Goal: Transaction & Acquisition: Purchase product/service

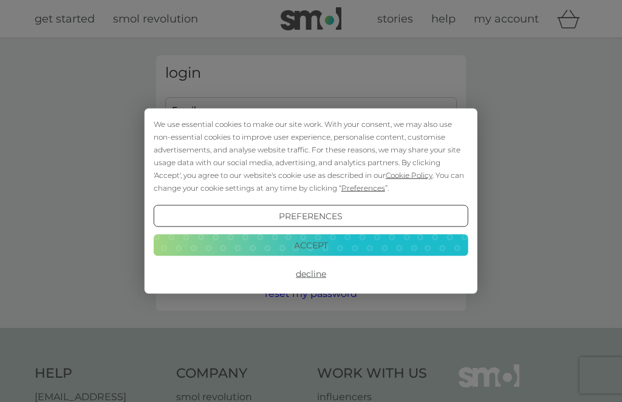
click at [310, 277] on button "Decline" at bounding box center [311, 274] width 315 height 22
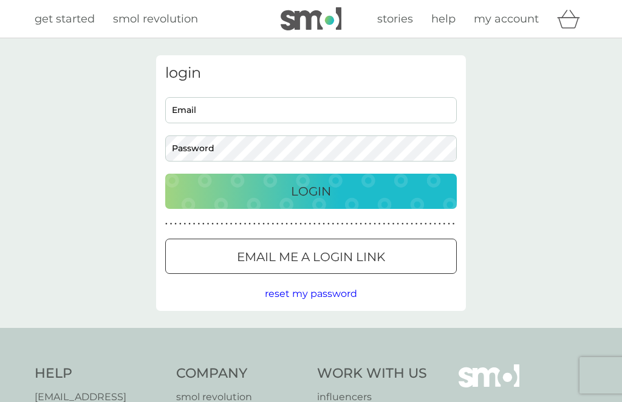
click at [281, 104] on input "Email" at bounding box center [310, 110] width 291 height 26
click at [225, 103] on input "Email" at bounding box center [310, 110] width 291 height 26
type input "thebeadoir@hotmail.com"
click at [346, 194] on div "Login" at bounding box center [310, 191] width 267 height 19
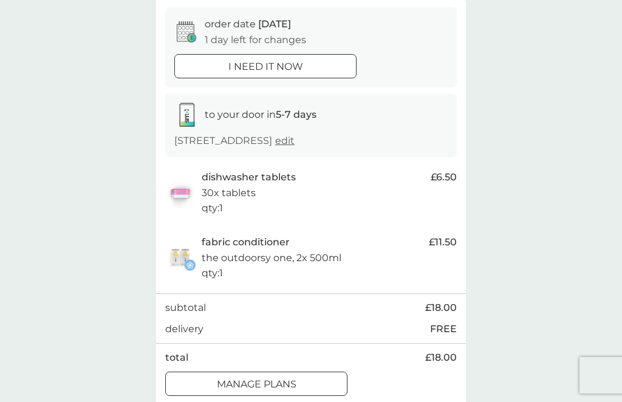
scroll to position [109, 0]
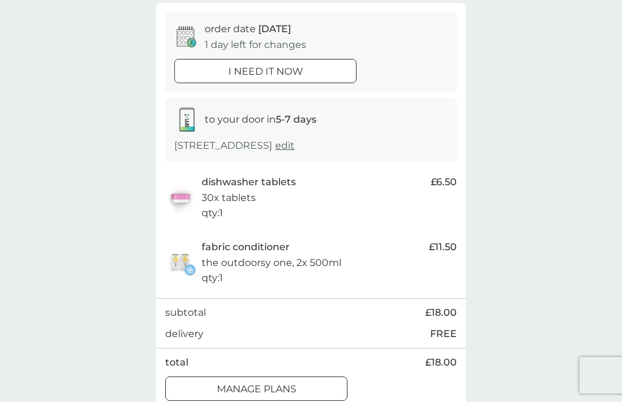
click at [253, 395] on div at bounding box center [256, 389] width 44 height 13
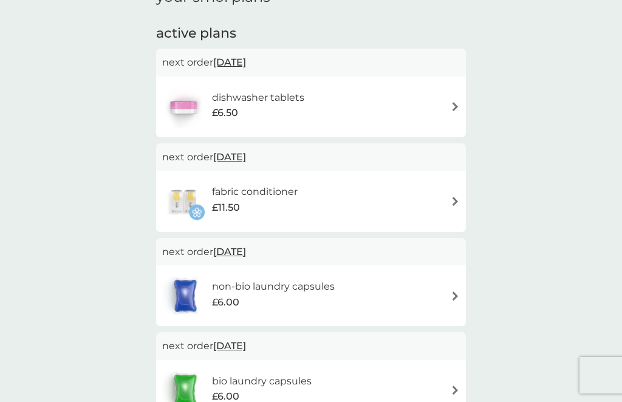
scroll to position [191, 0]
click at [429, 293] on div "non-bio laundry capsules £6.00" at bounding box center [311, 297] width 298 height 43
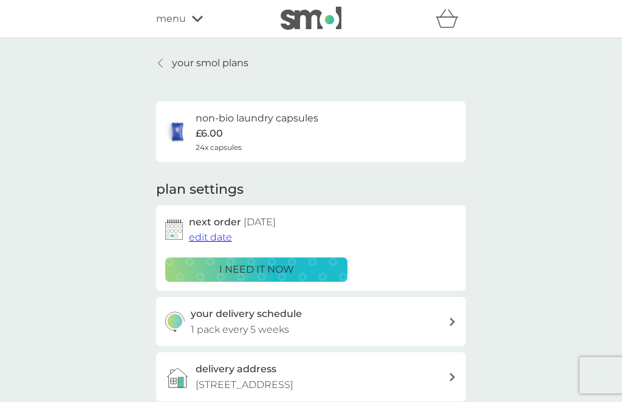
click at [302, 265] on div "i need it now" at bounding box center [256, 270] width 166 height 16
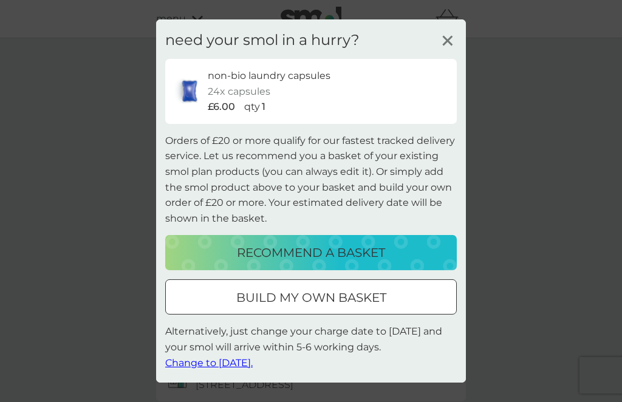
click at [345, 253] on p "recommend a basket" at bounding box center [311, 252] width 148 height 19
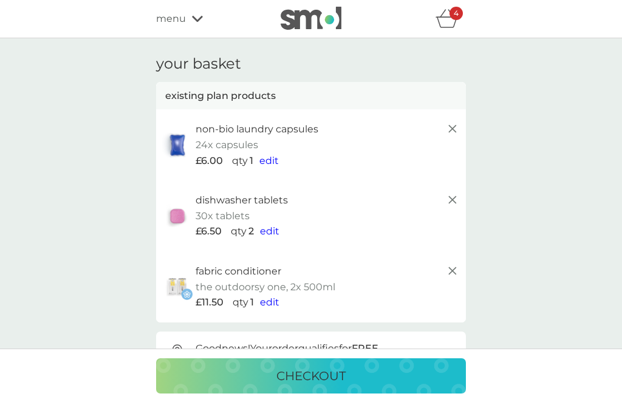
click at [324, 369] on p "checkout" at bounding box center [310, 375] width 69 height 19
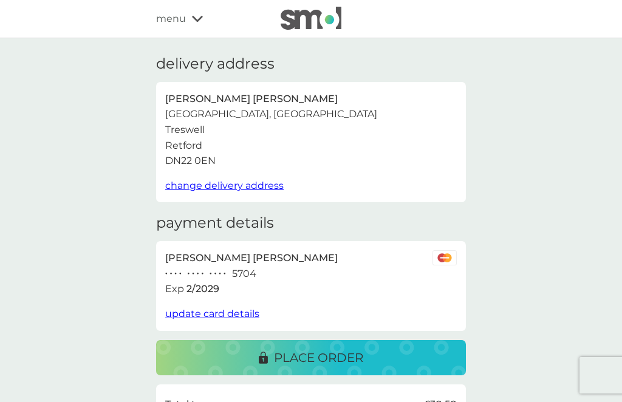
click at [340, 348] on p "place order" at bounding box center [318, 357] width 89 height 19
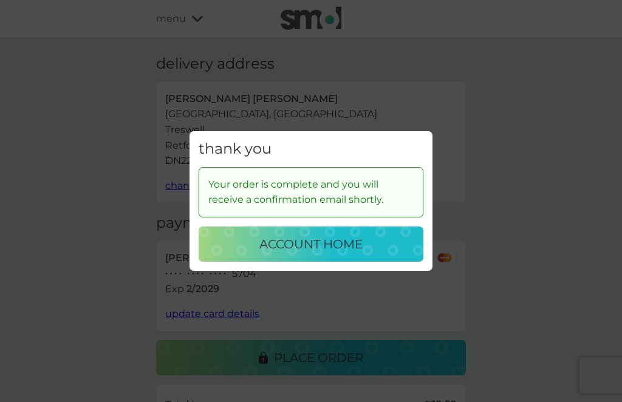
click at [318, 251] on p "account home" at bounding box center [310, 243] width 103 height 19
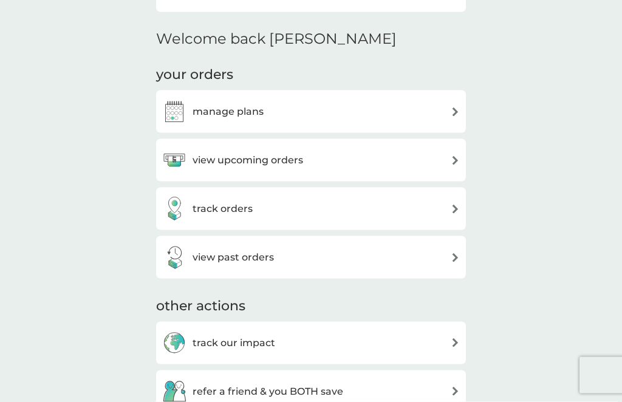
scroll to position [278, 0]
click at [438, 254] on div "view past orders" at bounding box center [311, 257] width 298 height 24
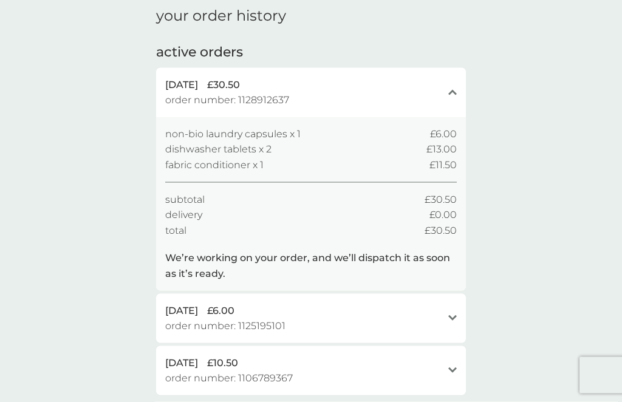
scroll to position [64, 0]
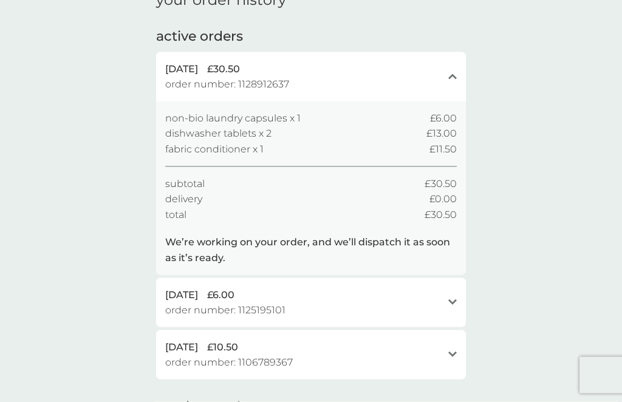
click at [452, 298] on div "open" at bounding box center [452, 303] width 9 height 10
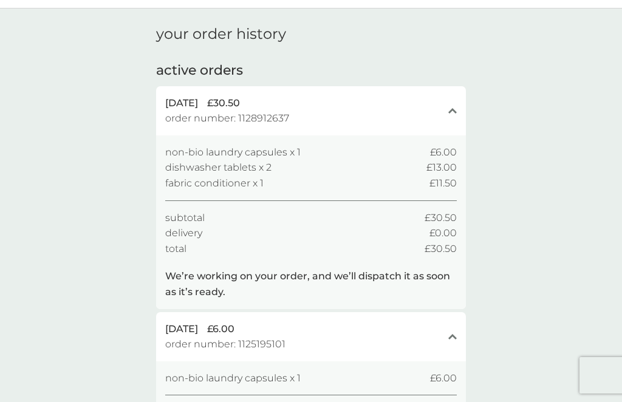
scroll to position [0, 0]
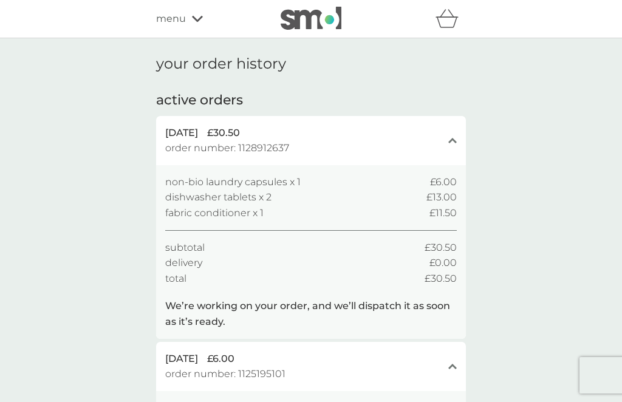
click at [191, 15] on div "menu" at bounding box center [207, 19] width 103 height 16
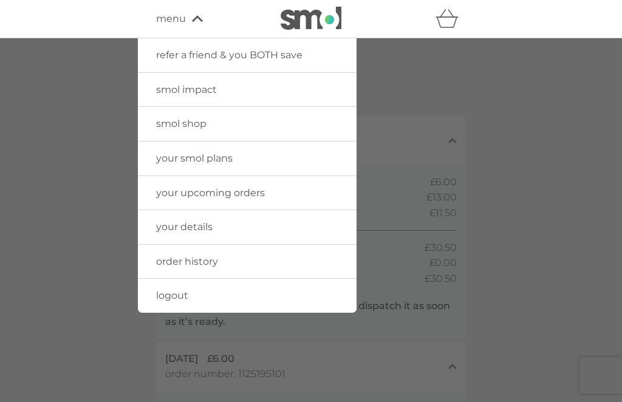
click at [106, 94] on div at bounding box center [311, 239] width 622 height 402
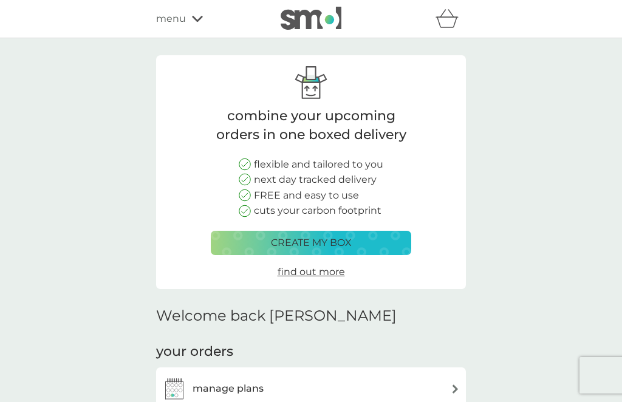
scroll to position [318, 0]
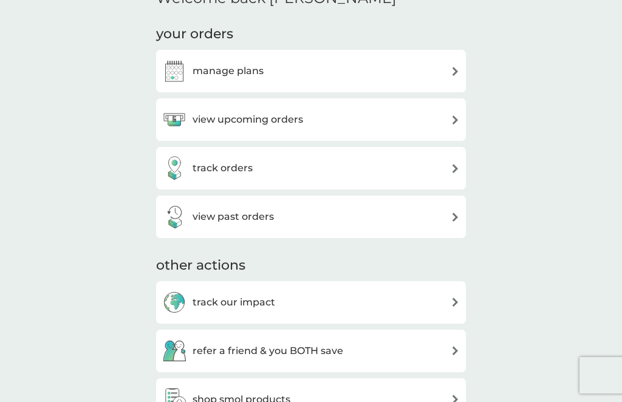
click at [439, 61] on div "manage plans" at bounding box center [311, 71] width 298 height 24
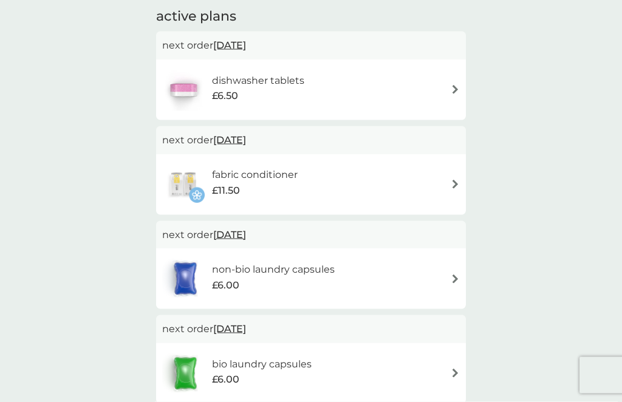
scroll to position [225, 0]
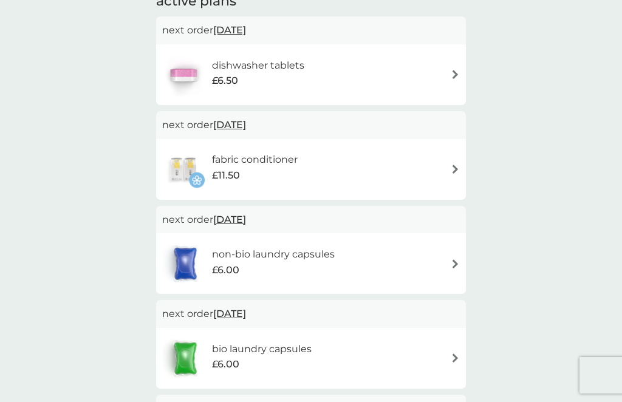
click at [431, 260] on div "non-bio laundry capsules £6.00" at bounding box center [311, 263] width 298 height 43
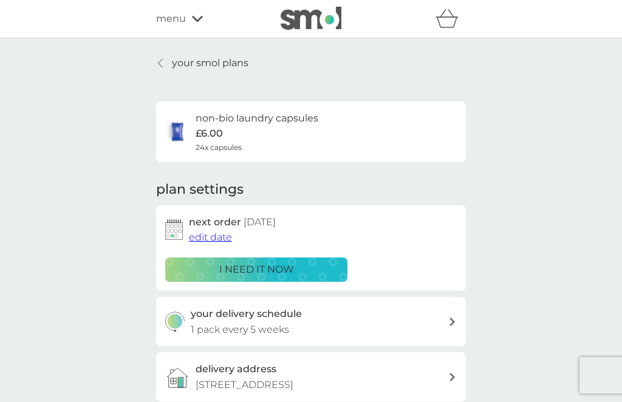
click at [208, 233] on span "edit date" at bounding box center [210, 237] width 43 height 12
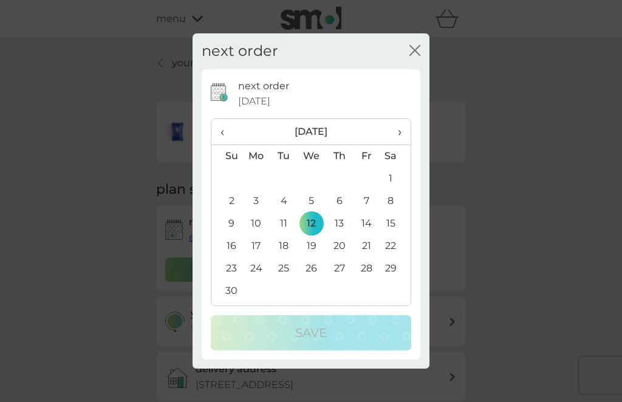
click at [419, 60] on div "close" at bounding box center [414, 52] width 11 height 18
click at [405, 69] on div "next order close" at bounding box center [310, 51] width 237 height 36
click at [415, 56] on icon "close" at bounding box center [414, 50] width 11 height 11
